Goal: Task Accomplishment & Management: Use online tool/utility

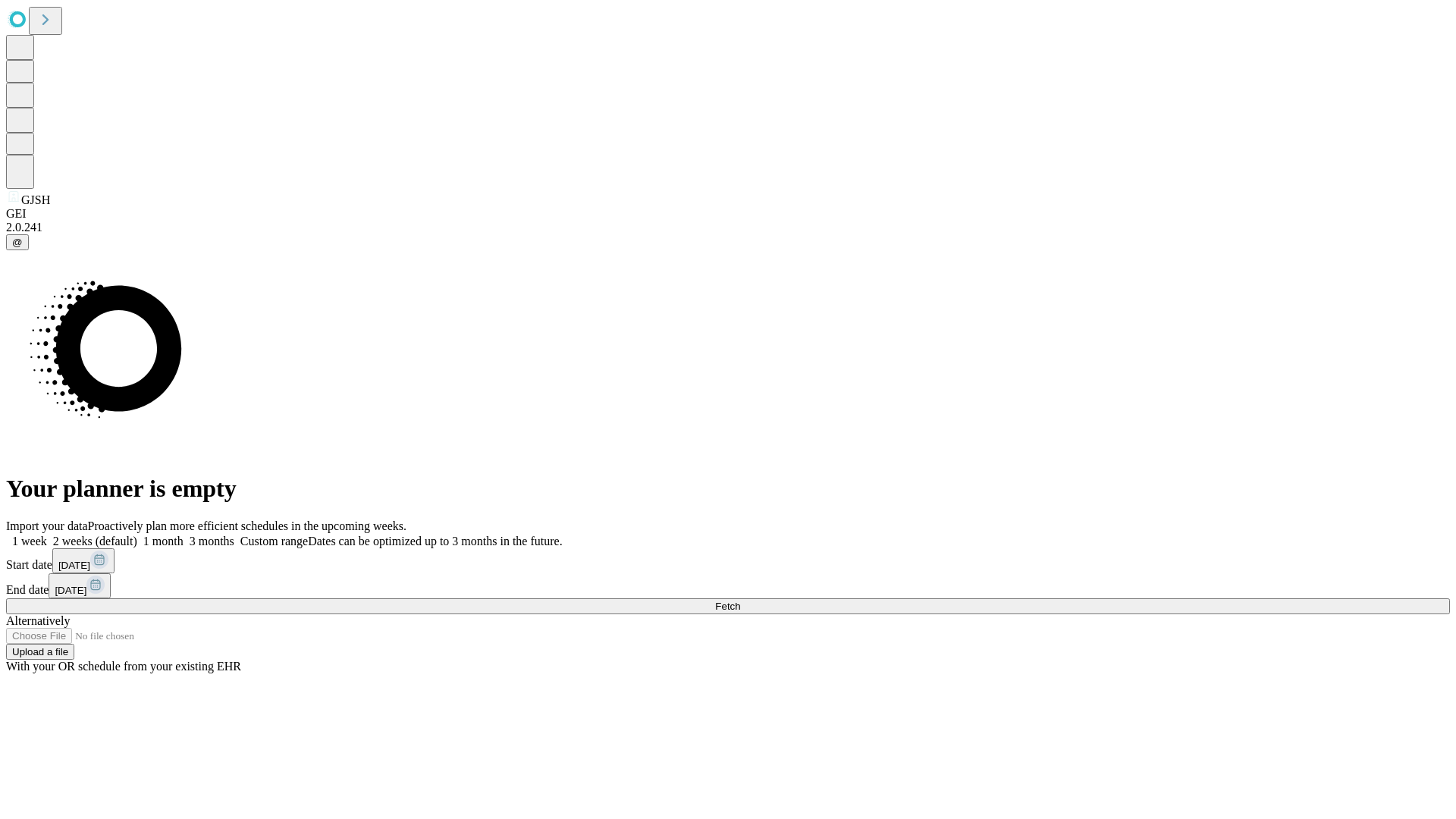
click at [184, 535] on label "1 month" at bounding box center [160, 541] width 46 height 13
click at [740, 601] on span "Fetch" at bounding box center [727, 607] width 25 height 11
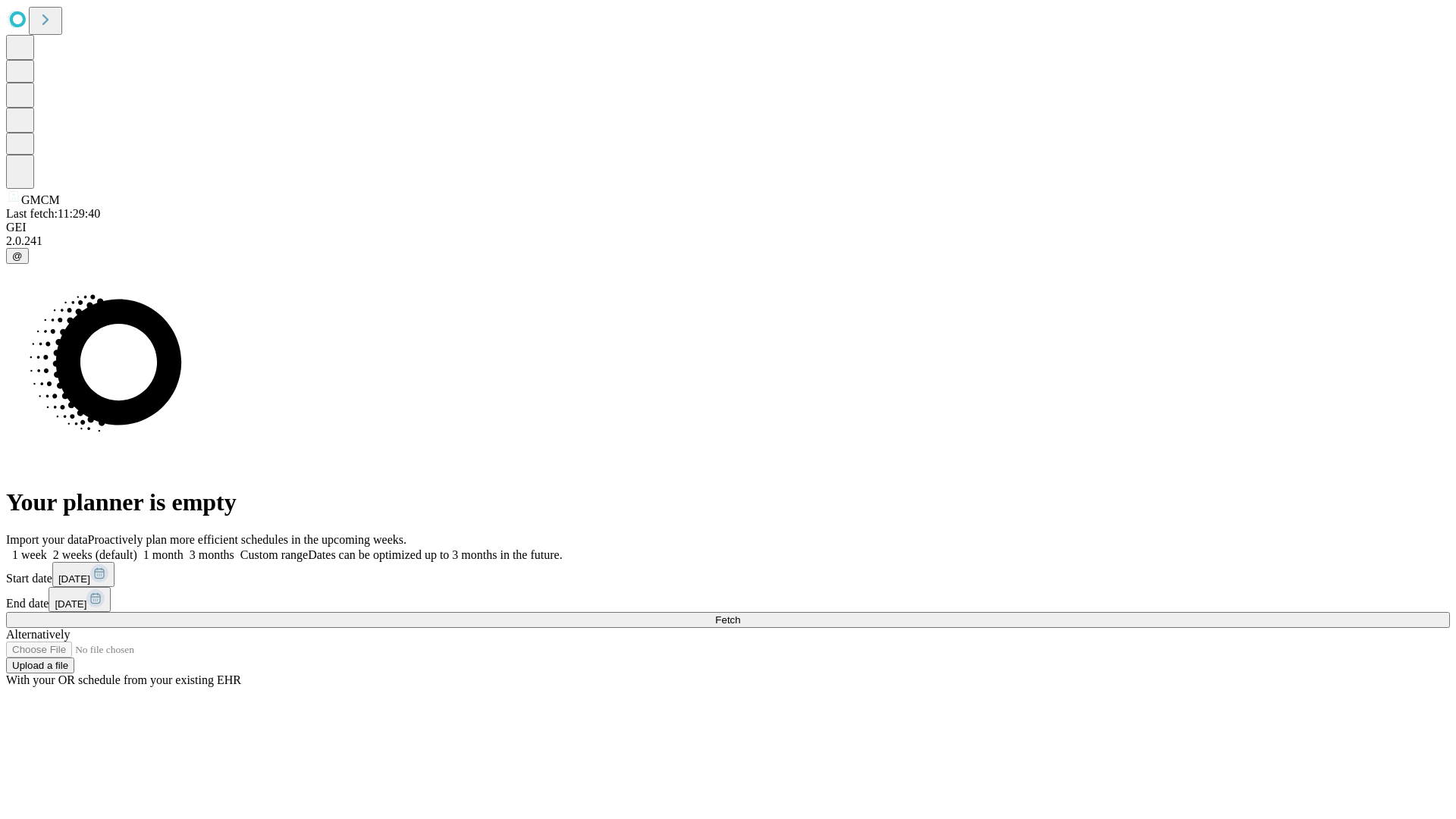
click at [184, 548] on label "1 month" at bounding box center [160, 555] width 46 height 13
click at [740, 614] on span "Fetch" at bounding box center [727, 620] width 25 height 11
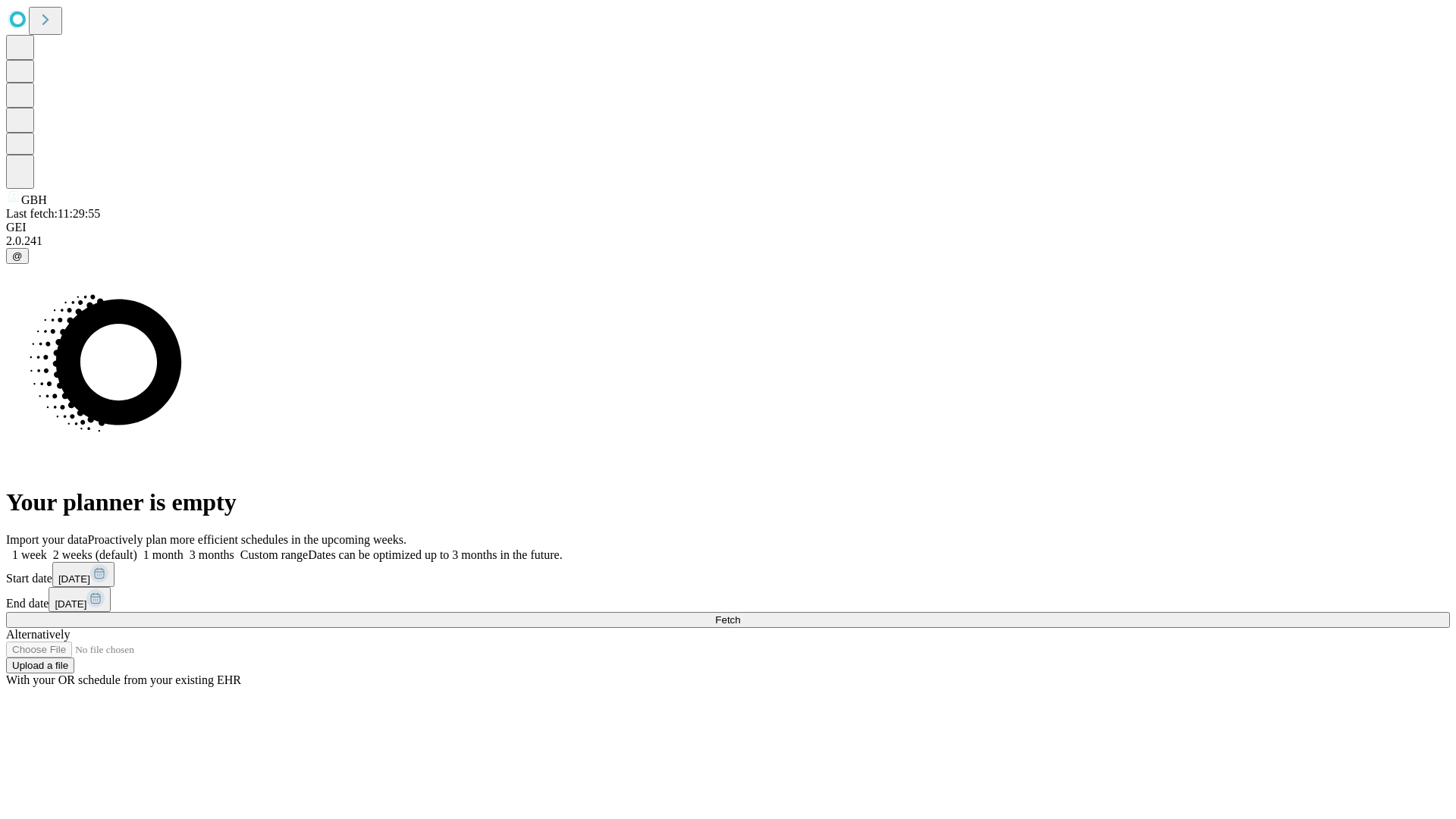
click at [184, 548] on label "1 month" at bounding box center [160, 555] width 46 height 13
click at [740, 614] on span "Fetch" at bounding box center [727, 620] width 25 height 11
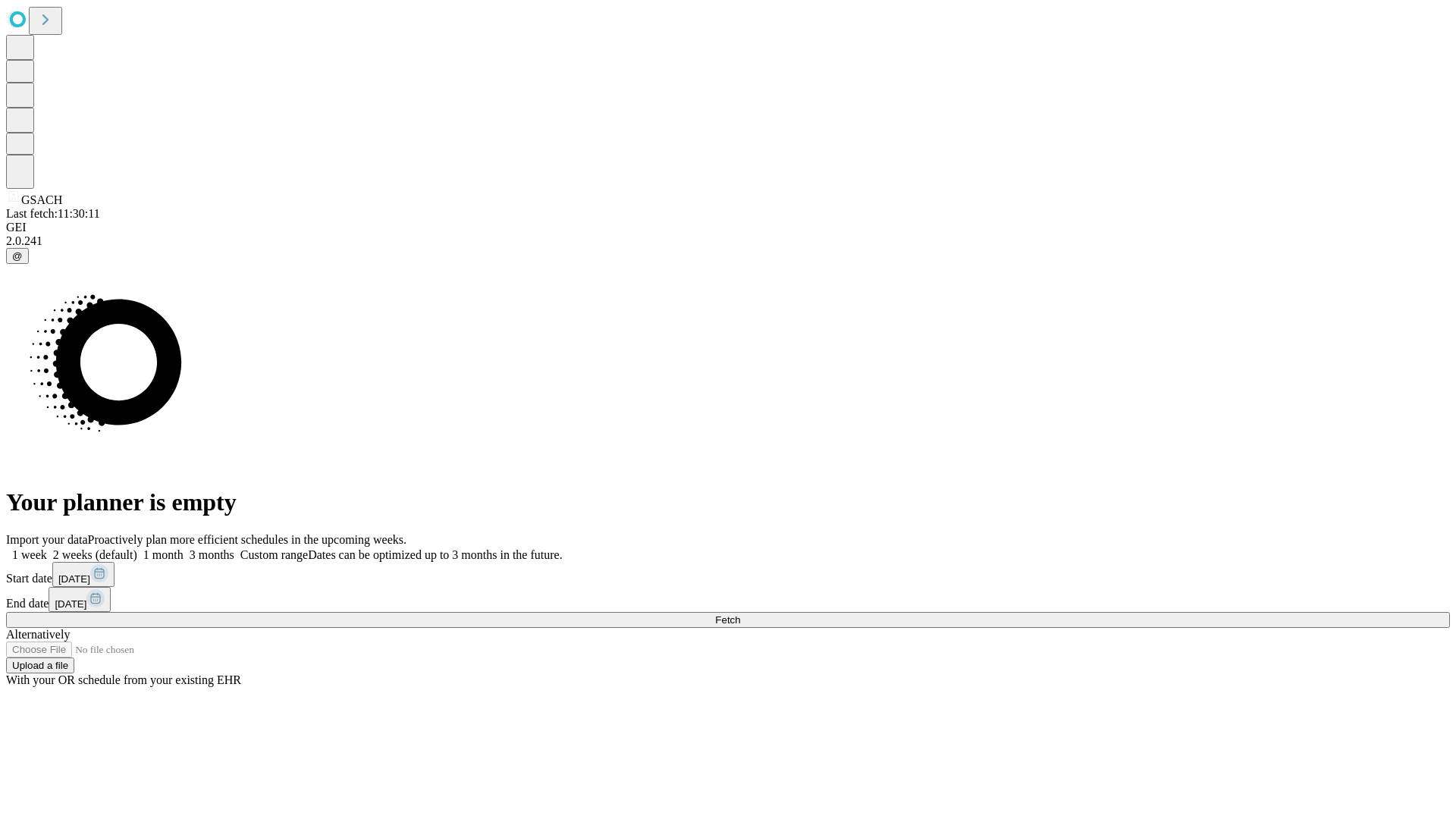
click at [184, 548] on label "1 month" at bounding box center [160, 555] width 46 height 13
click at [740, 614] on span "Fetch" at bounding box center [727, 620] width 25 height 11
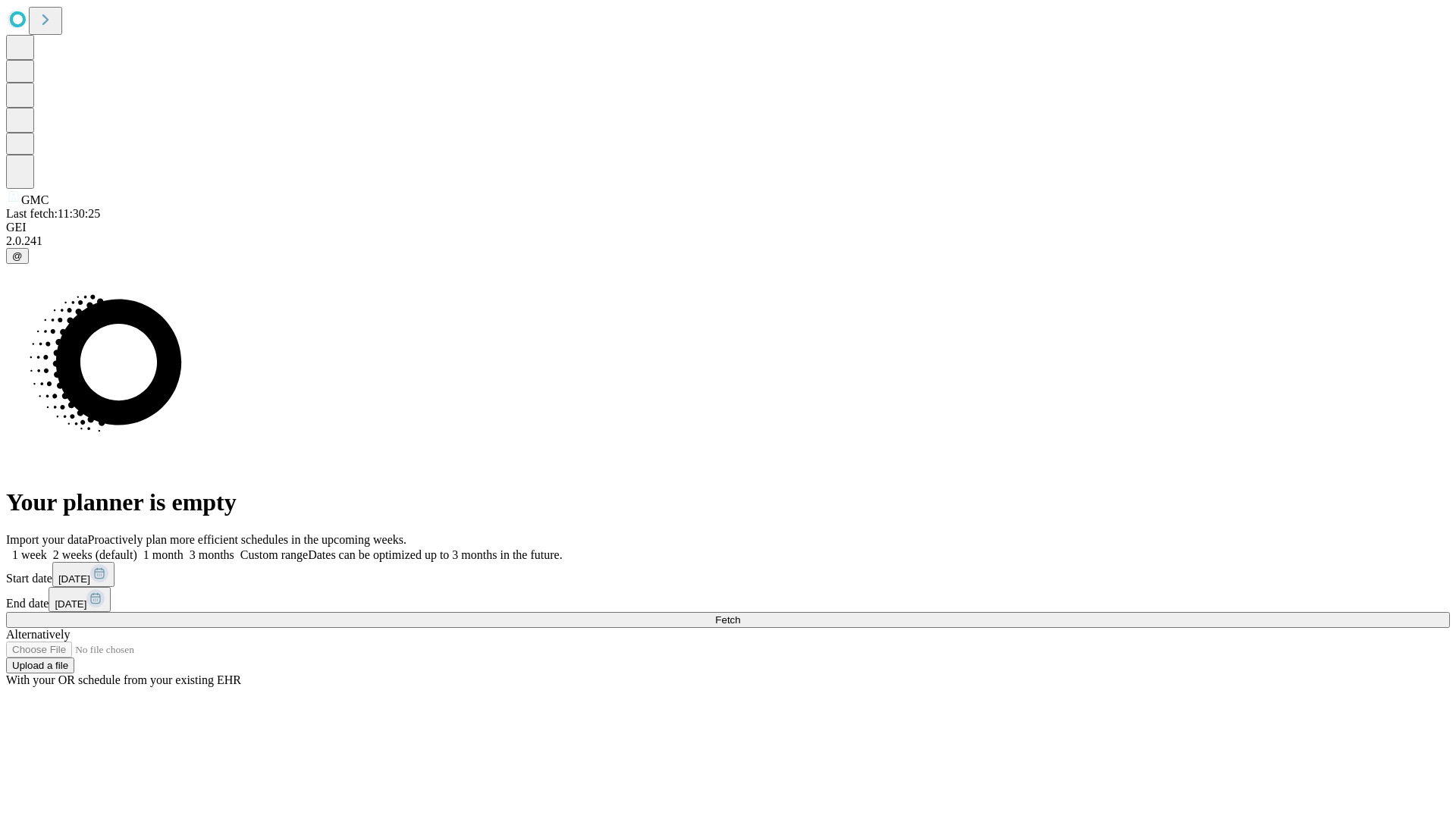
click at [740, 614] on span "Fetch" at bounding box center [727, 620] width 25 height 11
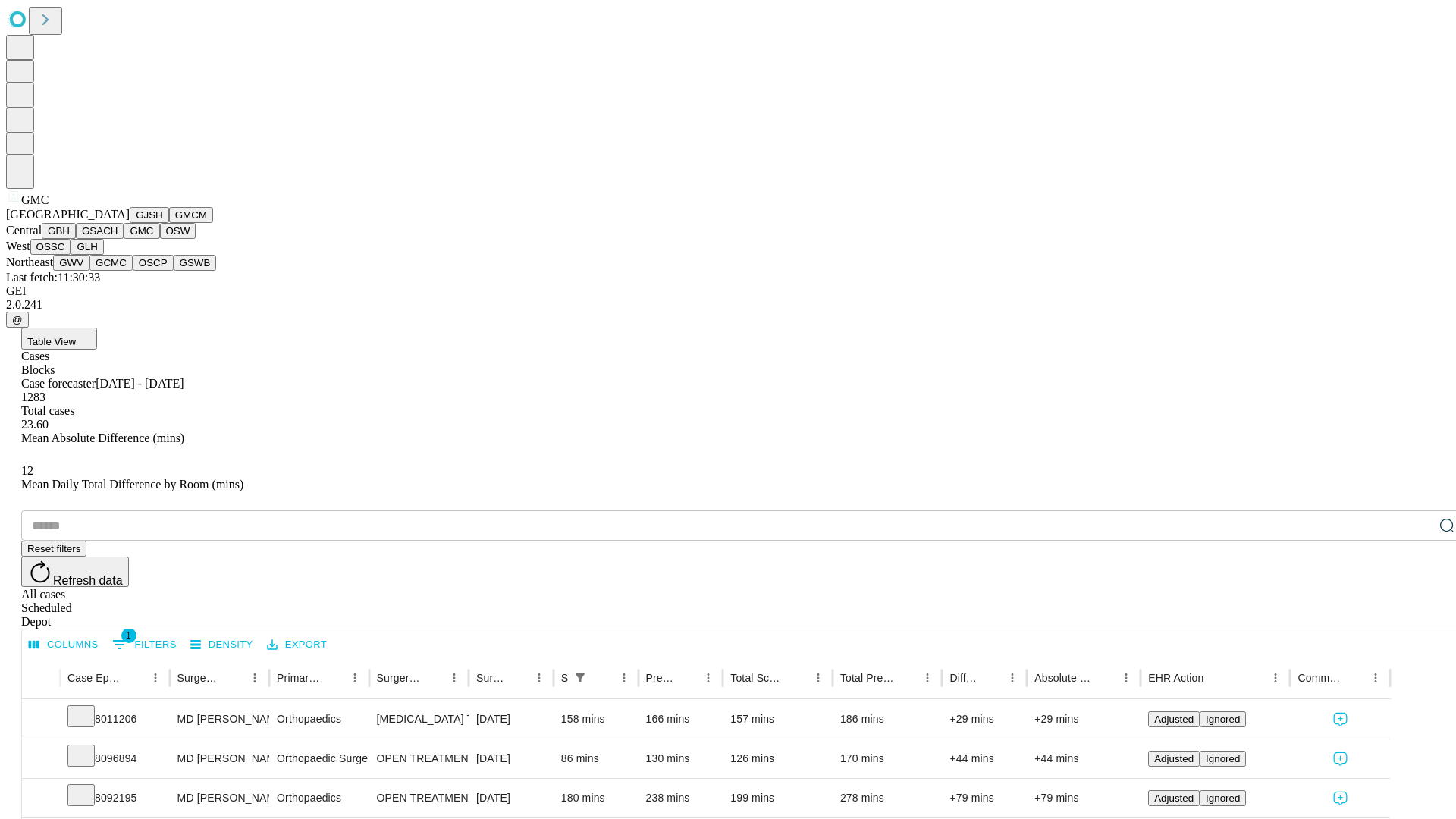
click at [160, 239] on button "OSW" at bounding box center [178, 230] width 36 height 16
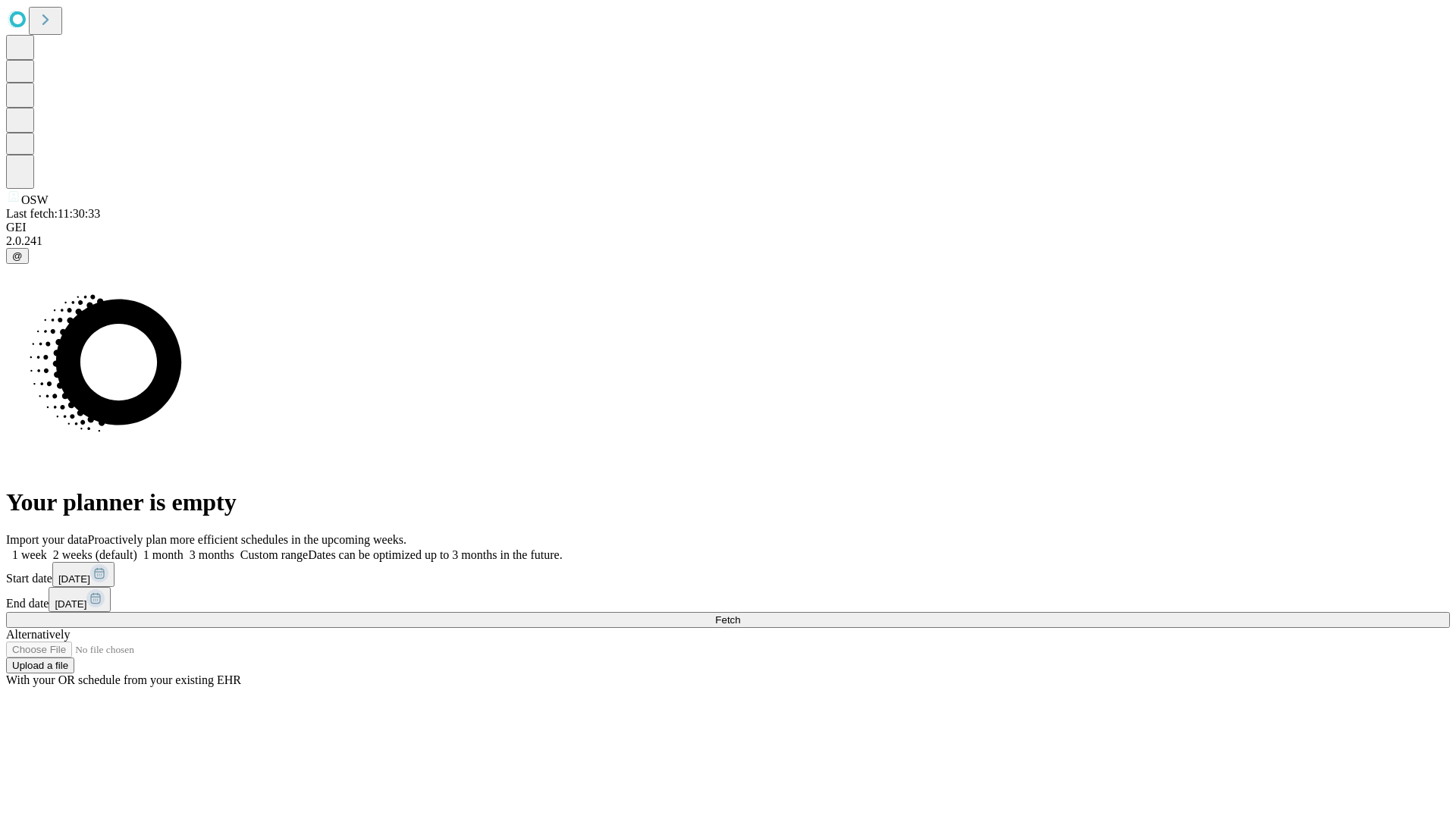
click at [184, 548] on label "1 month" at bounding box center [160, 555] width 46 height 13
click at [740, 614] on span "Fetch" at bounding box center [727, 620] width 25 height 11
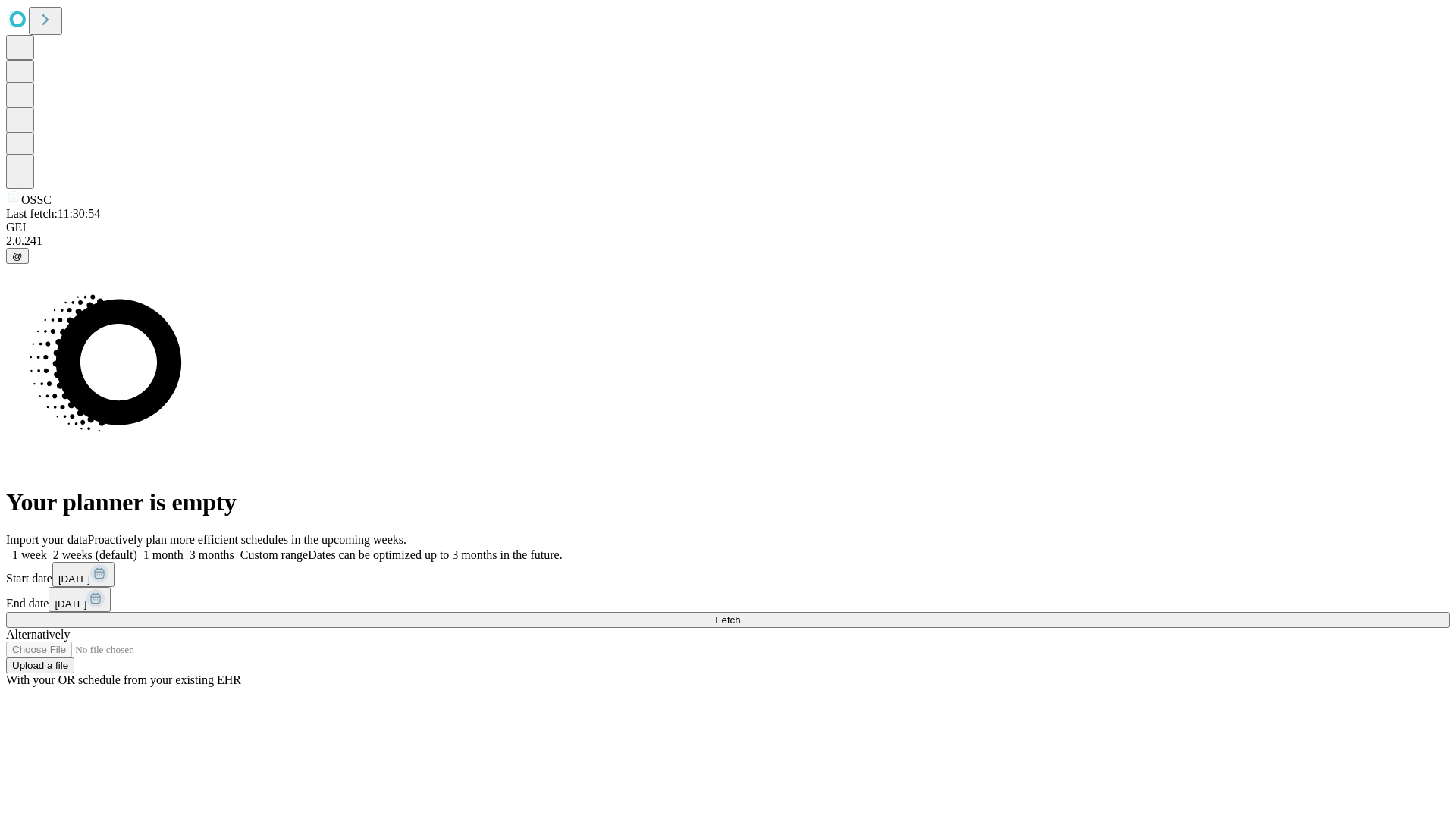
click at [184, 548] on label "1 month" at bounding box center [160, 555] width 46 height 13
click at [740, 614] on span "Fetch" at bounding box center [727, 620] width 25 height 11
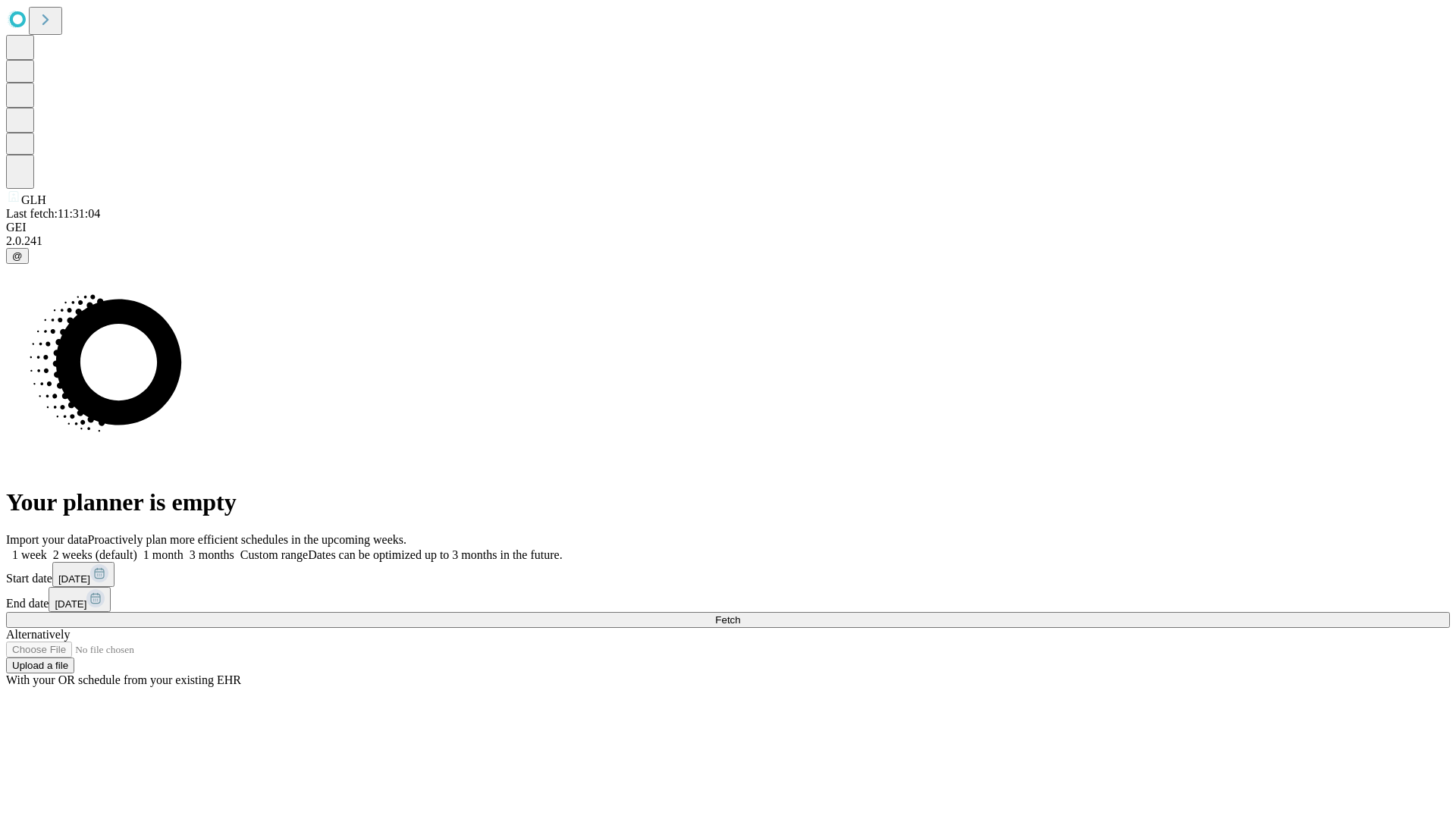
click at [184, 548] on label "1 month" at bounding box center [160, 555] width 46 height 13
click at [740, 614] on span "Fetch" at bounding box center [727, 620] width 25 height 11
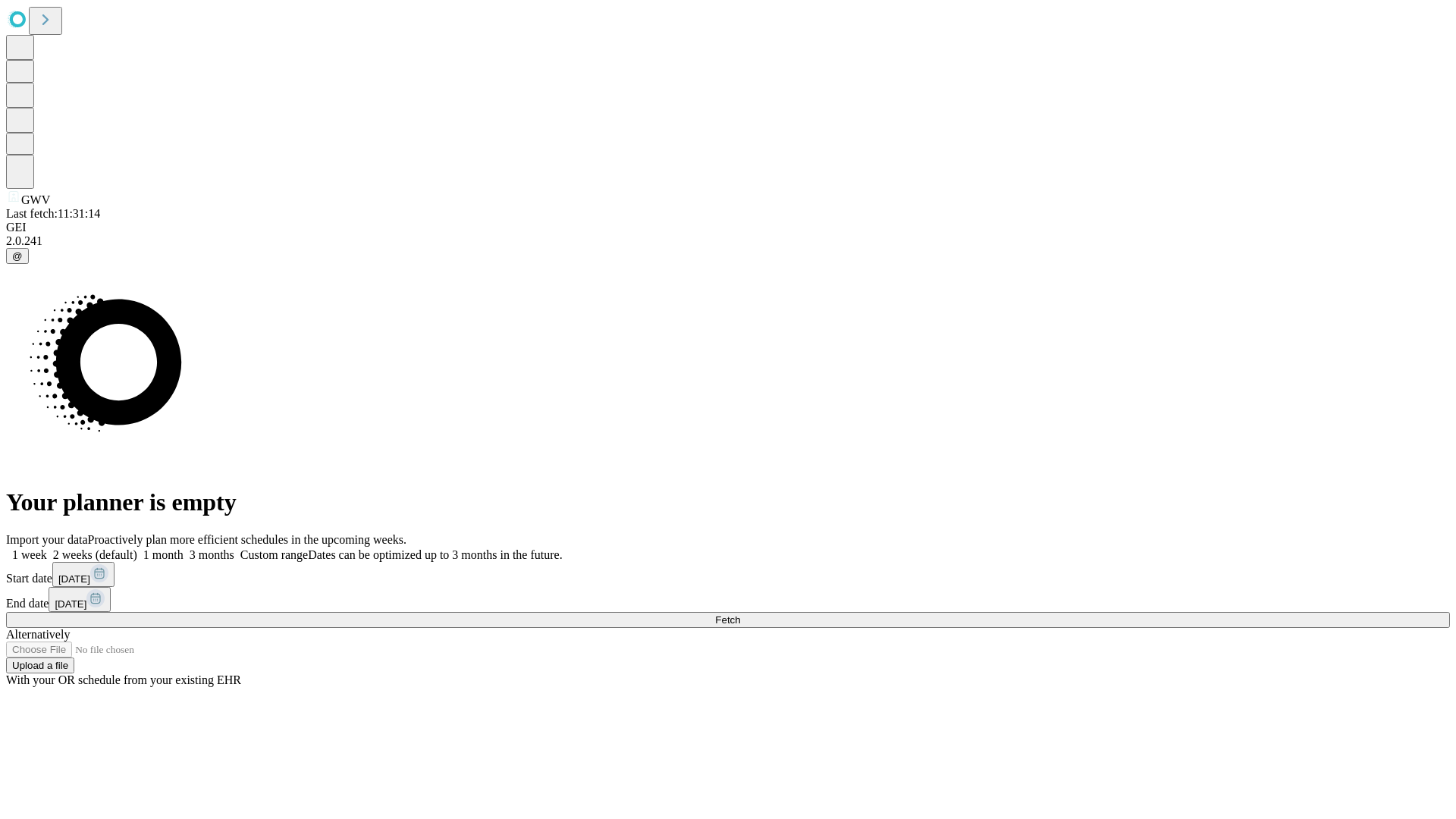
click at [184, 548] on label "1 month" at bounding box center [160, 555] width 46 height 13
click at [740, 614] on span "Fetch" at bounding box center [727, 620] width 25 height 11
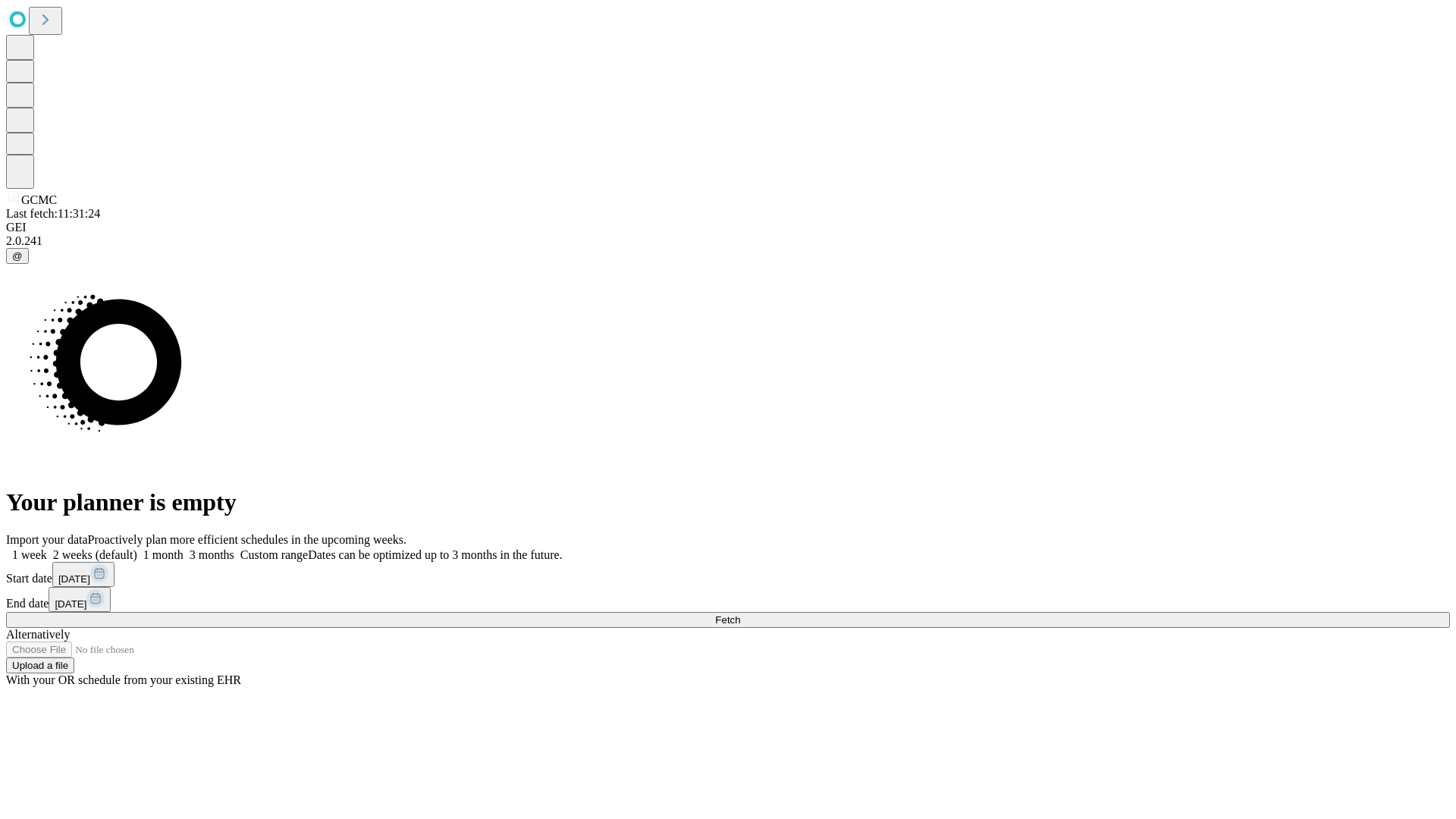
click at [184, 548] on label "1 month" at bounding box center [160, 555] width 46 height 13
click at [740, 614] on span "Fetch" at bounding box center [727, 620] width 25 height 11
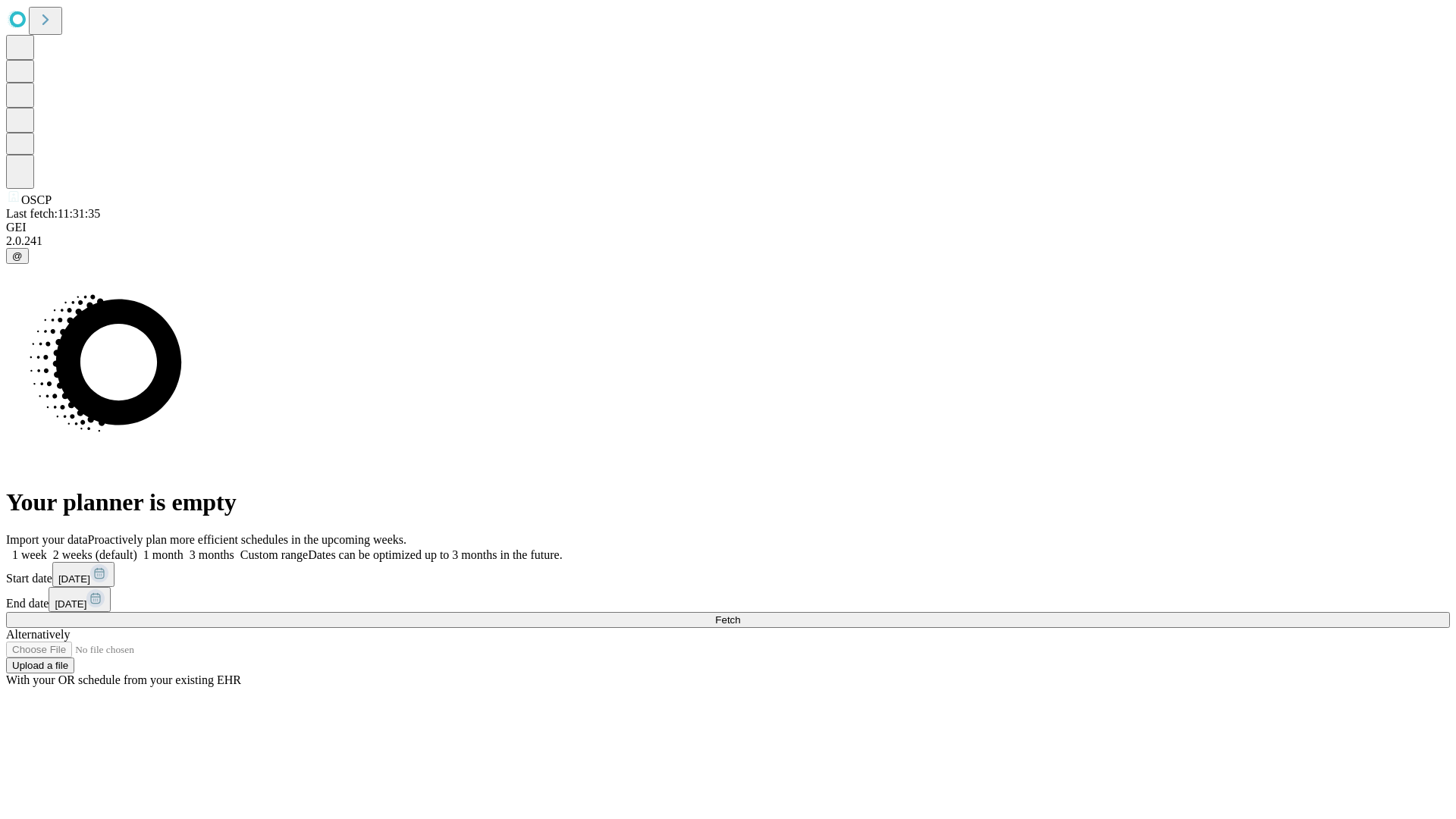
click at [184, 548] on label "1 month" at bounding box center [160, 555] width 46 height 13
click at [740, 614] on span "Fetch" at bounding box center [727, 620] width 25 height 11
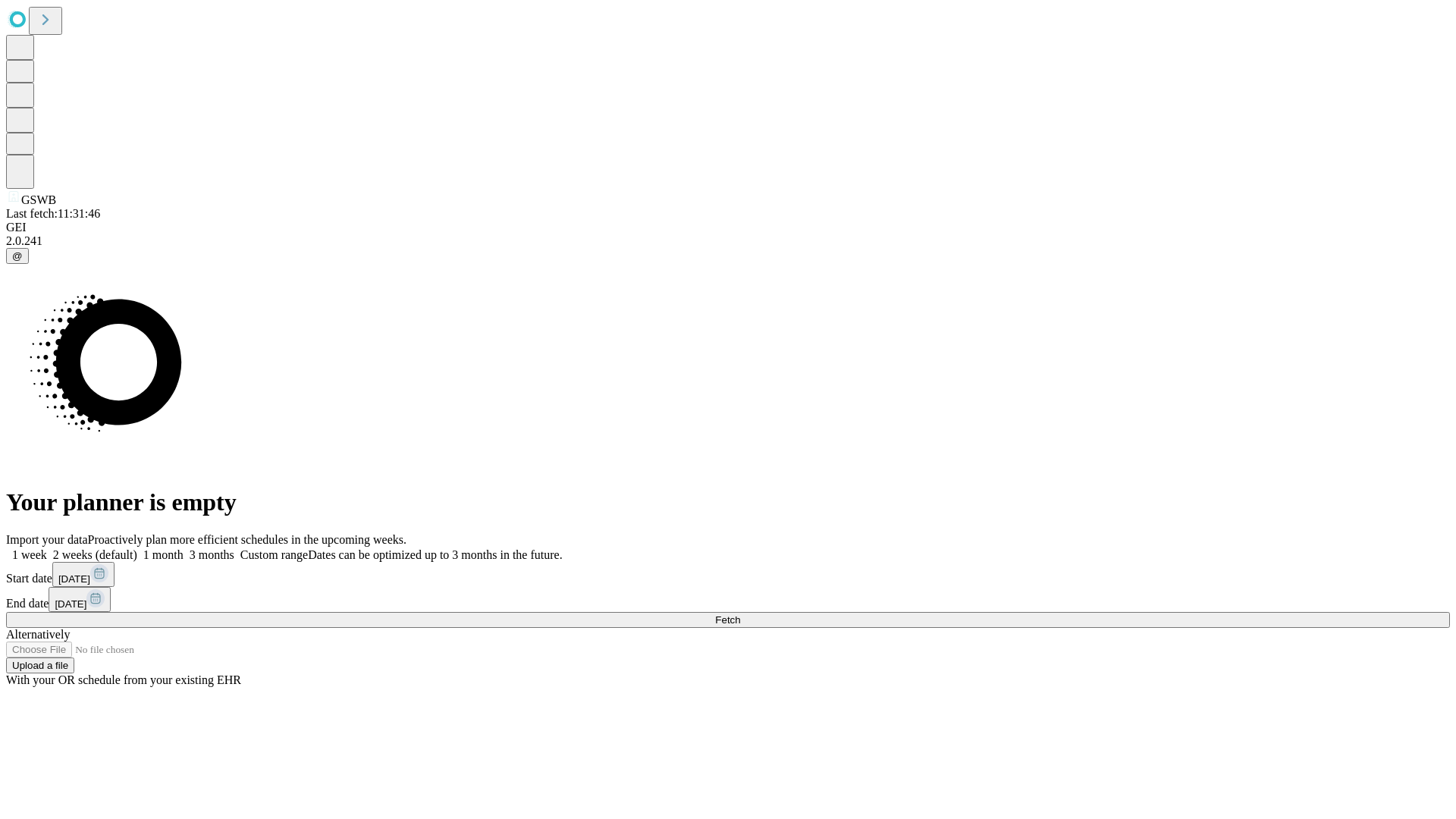
click at [184, 548] on label "1 month" at bounding box center [160, 555] width 46 height 13
click at [740, 614] on span "Fetch" at bounding box center [727, 620] width 25 height 11
